Goal: Information Seeking & Learning: Learn about a topic

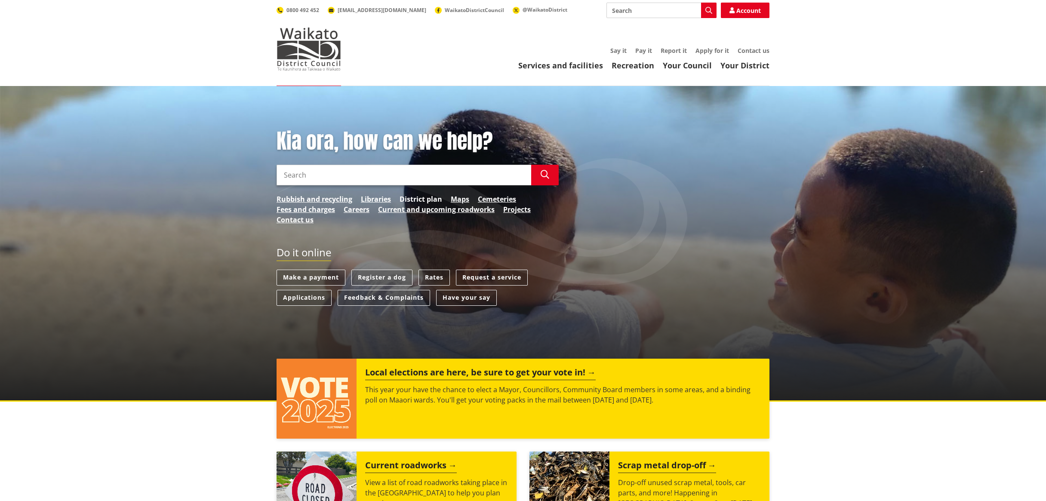
click at [432, 199] on link "District plan" at bounding box center [421, 199] width 43 height 10
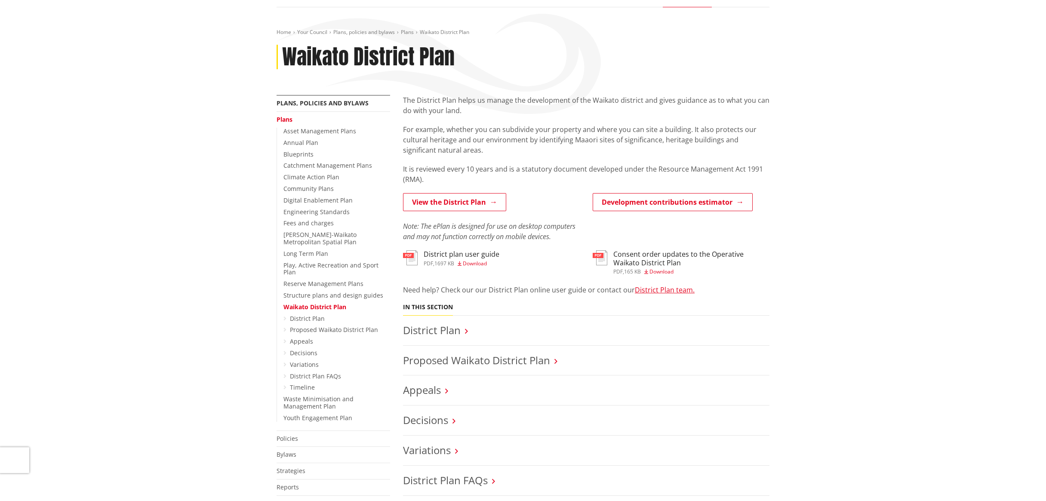
scroll to position [152, 0]
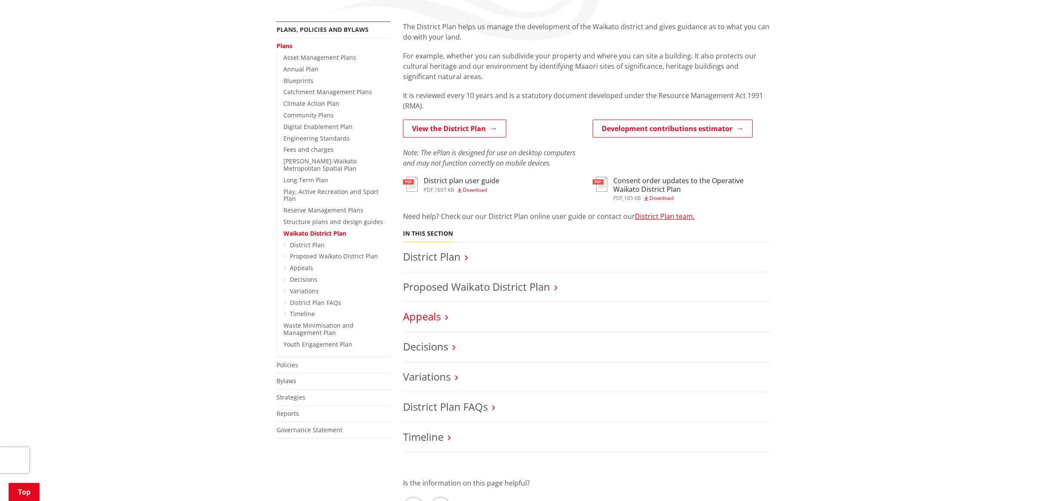
click at [431, 317] on link "Appeals" at bounding box center [422, 316] width 38 height 14
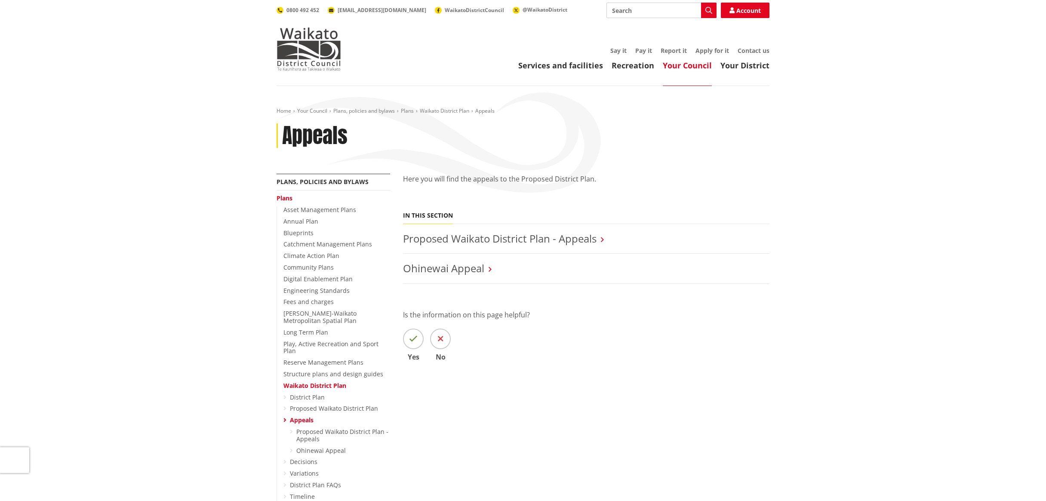
click at [477, 231] on li "Proposed Waikato District Plan - Appeals" at bounding box center [586, 239] width 367 height 30
click at [475, 237] on link "Proposed Waikato District Plan - Appeals" at bounding box center [500, 238] width 194 height 14
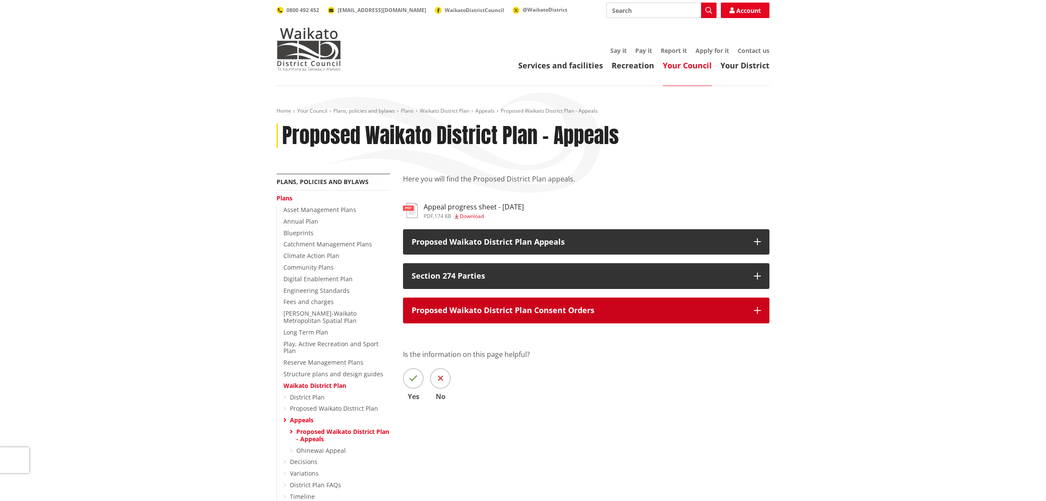
click at [509, 307] on p "Proposed Waikato District Plan Consent Orders" at bounding box center [579, 310] width 334 height 9
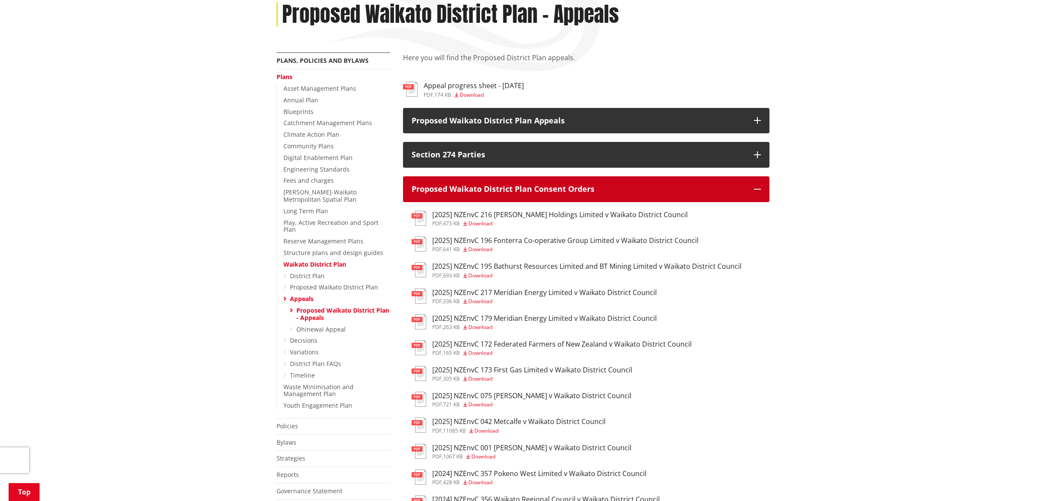
scroll to position [152, 0]
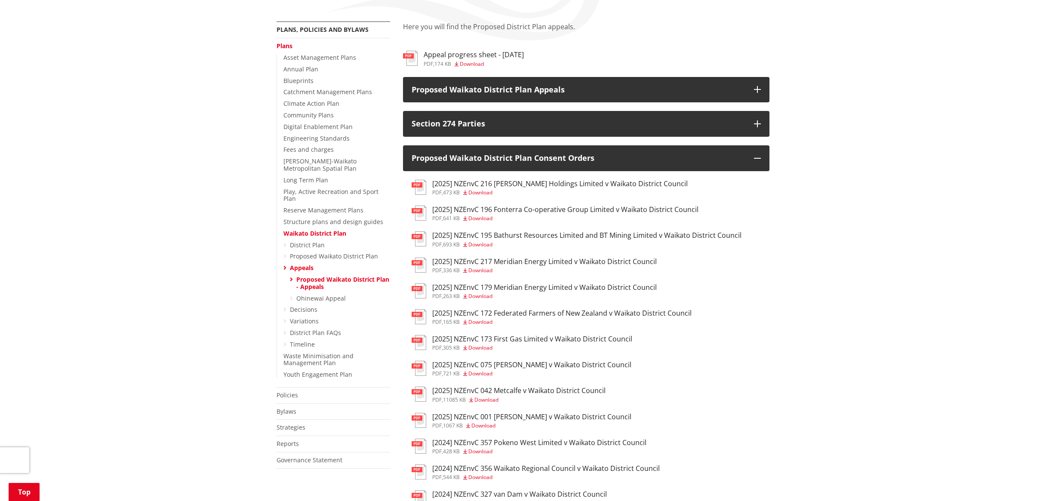
click at [491, 244] on span "Download" at bounding box center [481, 244] width 24 height 7
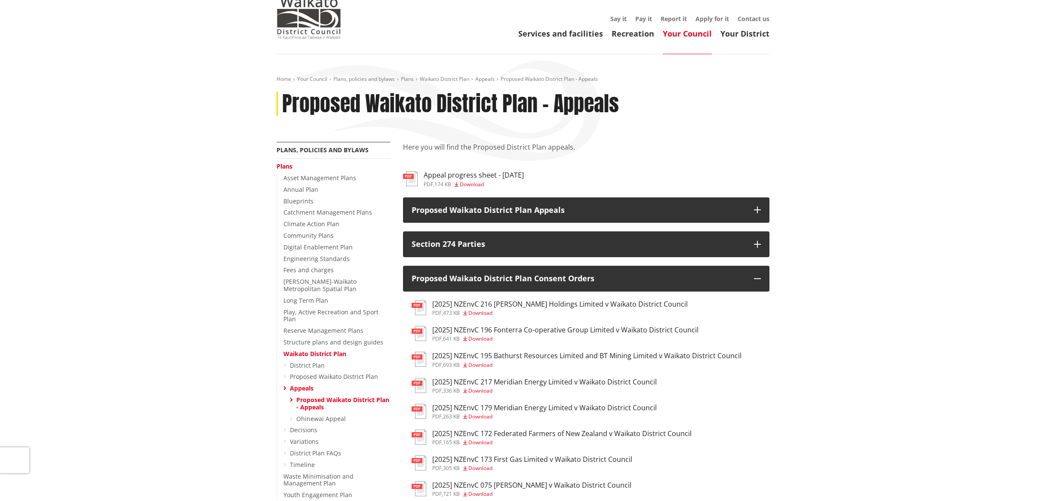
scroll to position [0, 0]
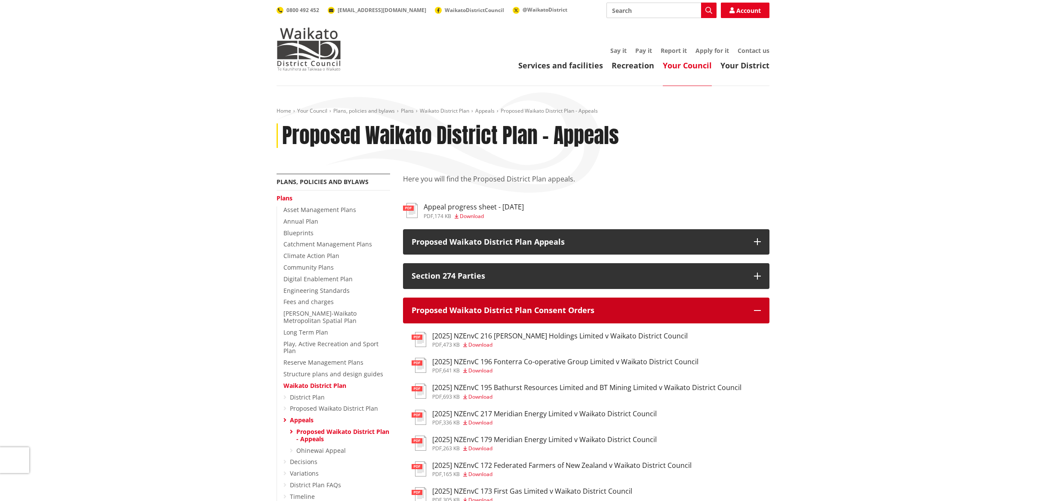
click at [533, 314] on p "Proposed Waikato District Plan Consent Orders" at bounding box center [579, 310] width 334 height 9
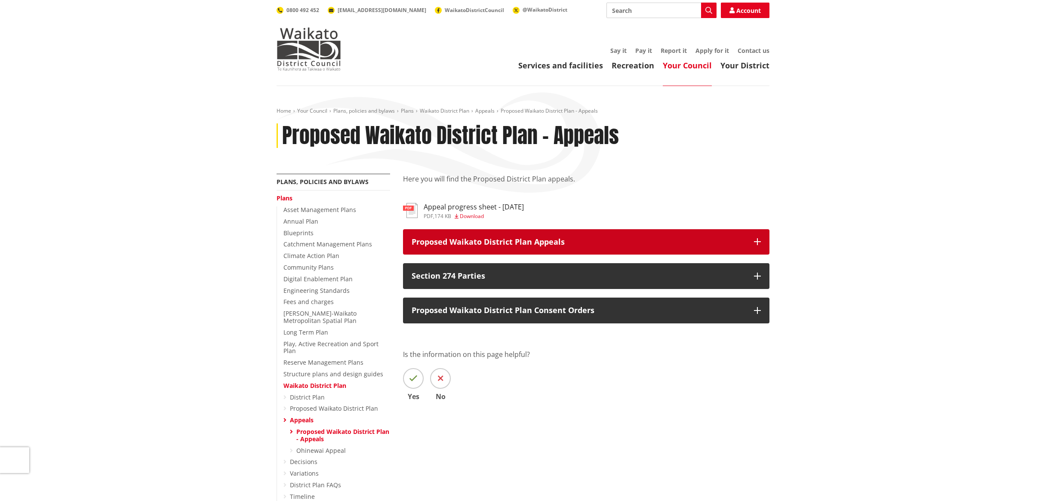
click at [461, 247] on p "Proposed Waikato District Plan Appeals" at bounding box center [579, 242] width 334 height 9
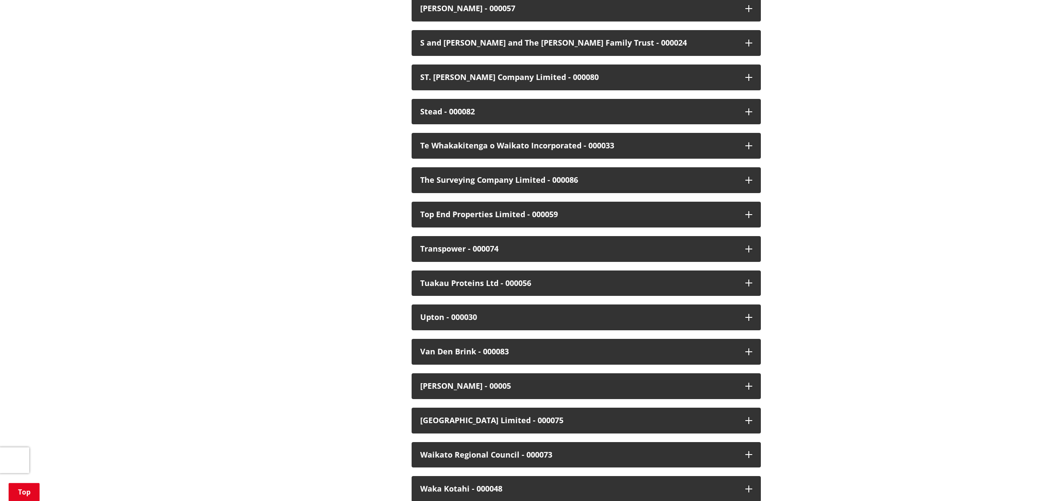
scroll to position [1983, 0]
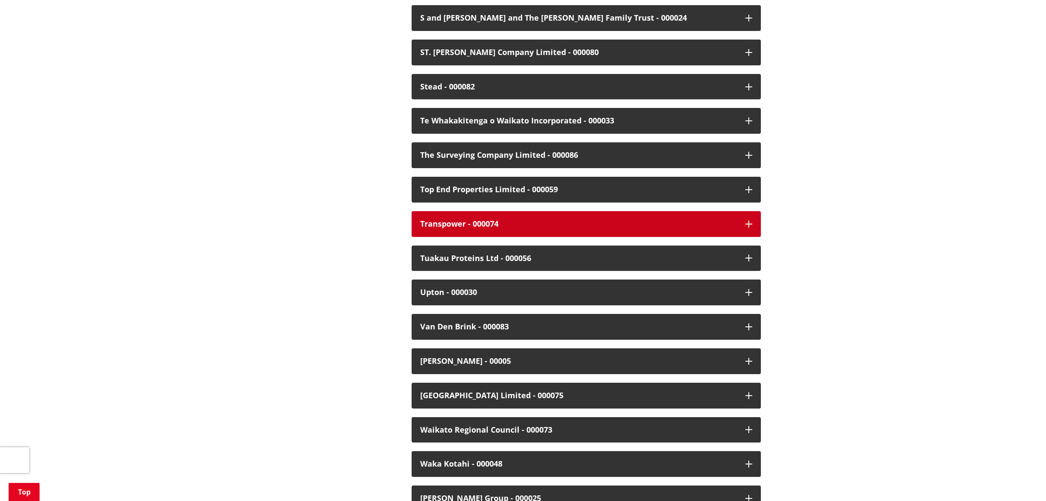
click at [444, 220] on div "Transpower - 000074" at bounding box center [578, 224] width 317 height 9
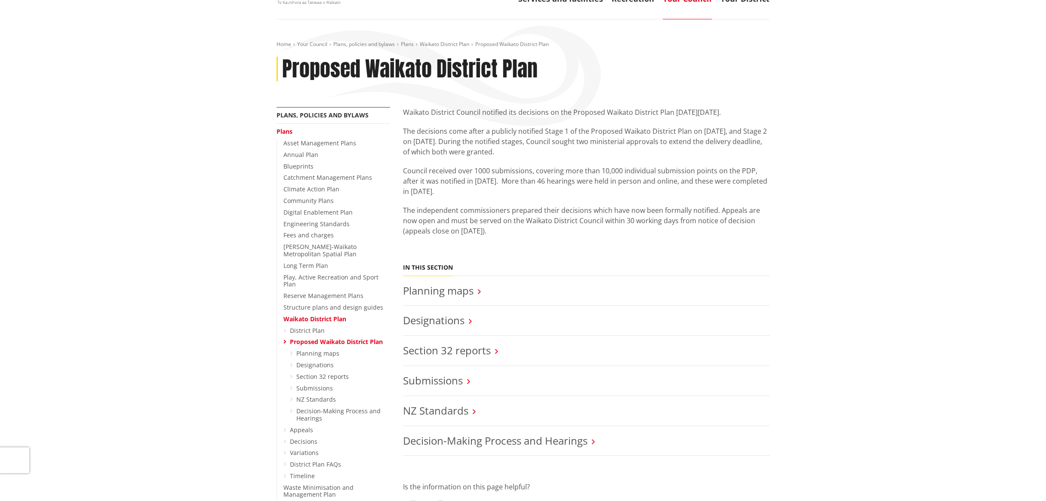
scroll to position [152, 0]
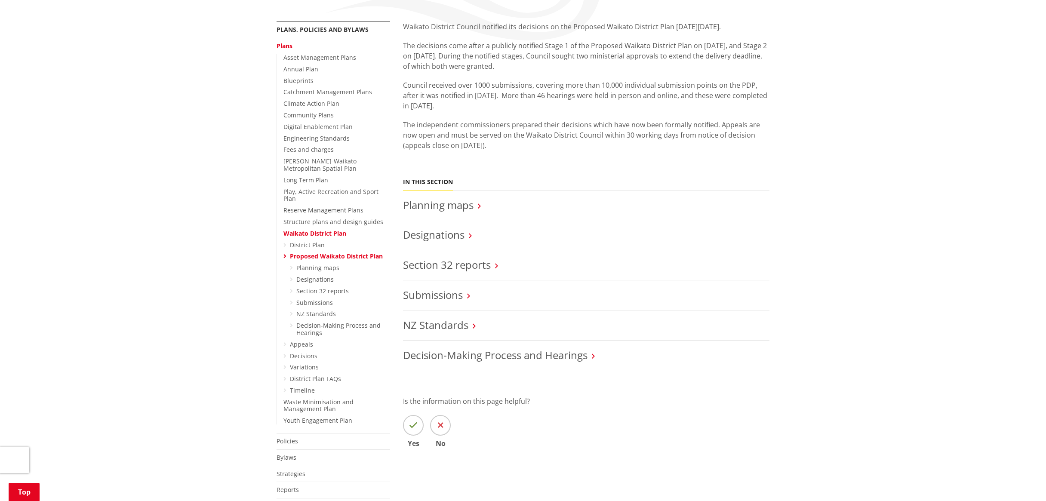
click at [306, 229] on link "Waikato District Plan" at bounding box center [315, 233] width 63 height 8
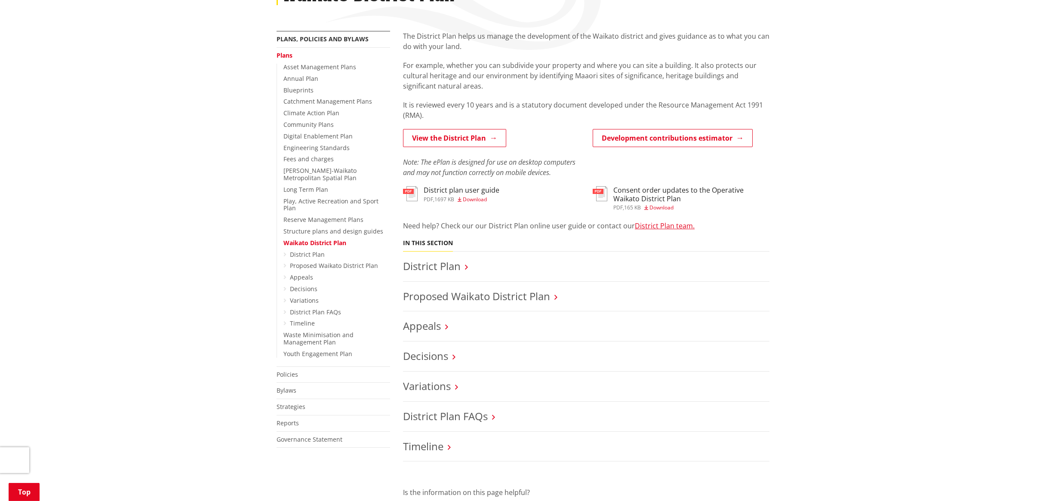
scroll to position [152, 0]
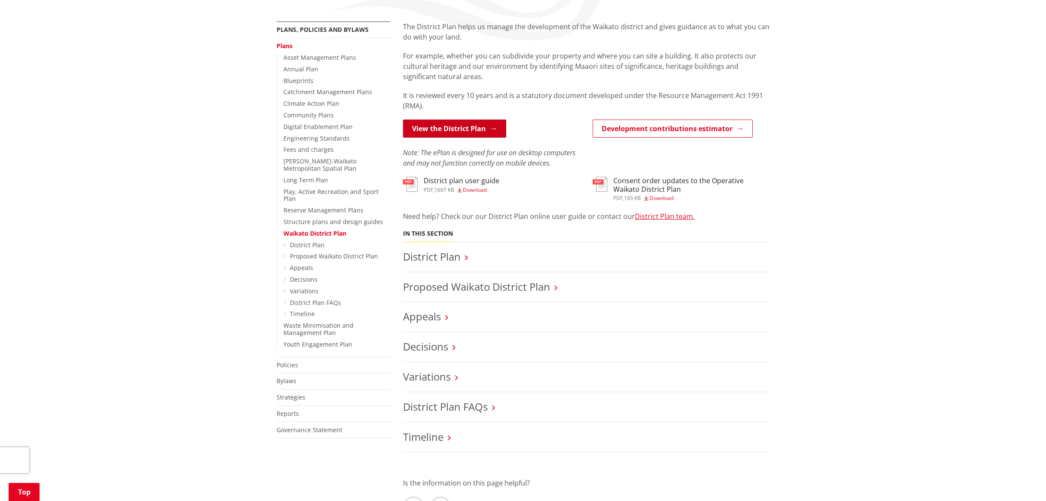
click at [438, 124] on link "View the District Plan" at bounding box center [454, 129] width 103 height 18
